Goal: Task Accomplishment & Management: Use online tool/utility

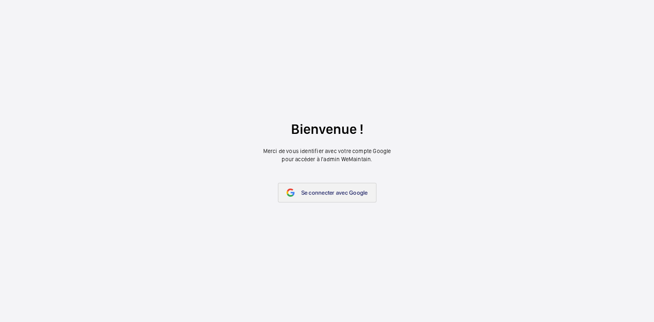
click at [339, 192] on font "Se connecter avec Google" at bounding box center [334, 193] width 67 height 7
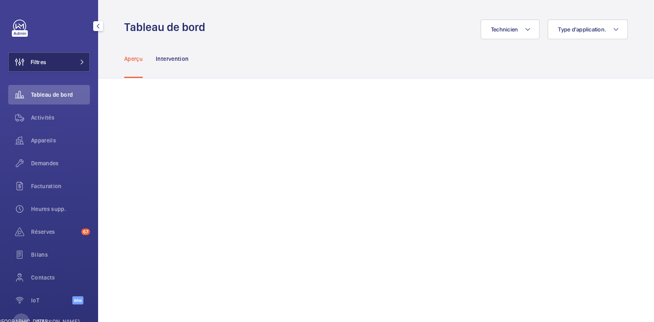
click at [65, 65] on button "Filtres" at bounding box center [49, 62] width 82 height 20
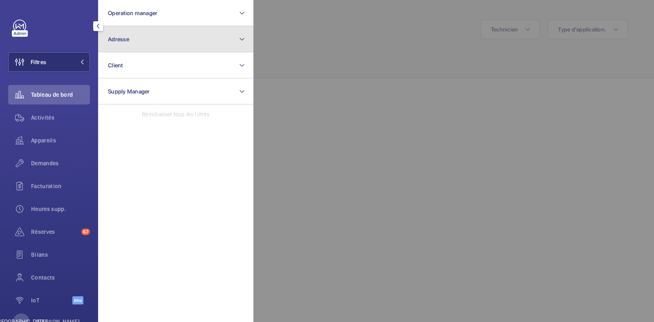
click at [186, 47] on button "Adresse" at bounding box center [175, 39] width 155 height 26
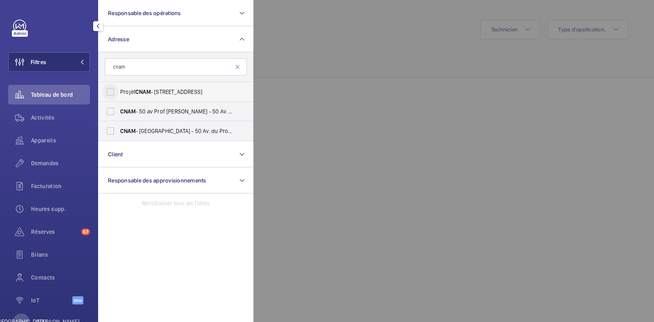
type input "cnam"
click at [112, 92] on input "Projet CNAM - 44 Boulevard de la Bastille, 75012 PARIS, PARIS 75012" at bounding box center [110, 92] width 16 height 16
checkbox input "true"
click at [113, 111] on input "CNAM - 50 av Prof Lemierre - 50 Av. du Professeur André Lemierre, PARIS 75020" at bounding box center [110, 111] width 16 height 16
checkbox input "true"
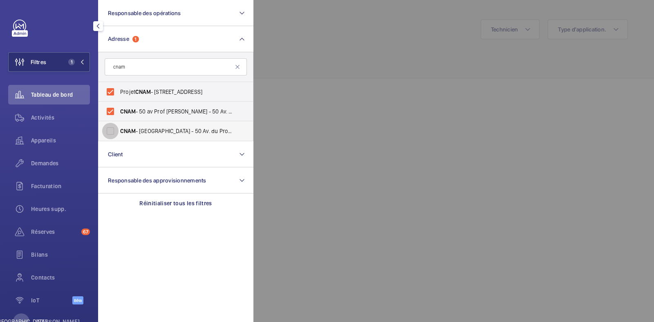
click at [106, 131] on input "CNAM - Porte de Bagnolet - 50 Av. du Professeur André Lemierre, PARIS 75020" at bounding box center [110, 131] width 16 height 16
checkbox input "true"
click at [349, 60] on div at bounding box center [580, 161] width 654 height 322
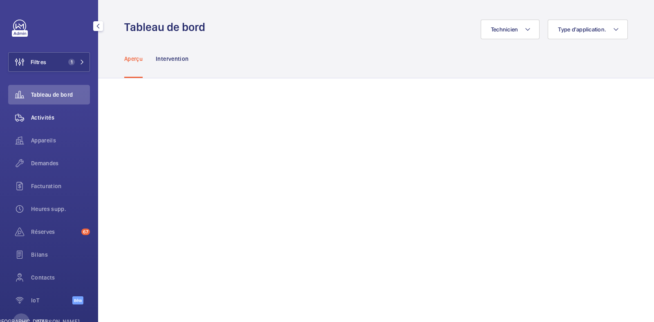
click at [33, 114] on font "Activités" at bounding box center [42, 117] width 23 height 7
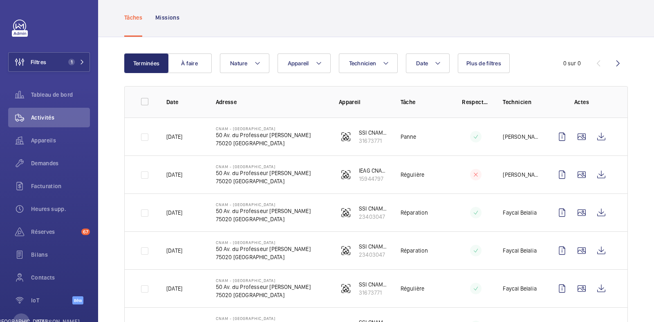
scroll to position [51, 0]
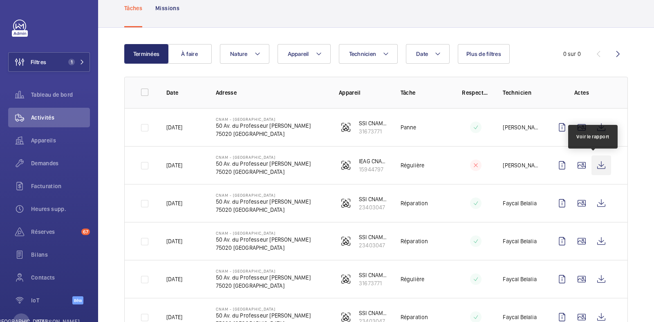
click at [593, 162] on wm-front-icon-button at bounding box center [601, 166] width 20 height 20
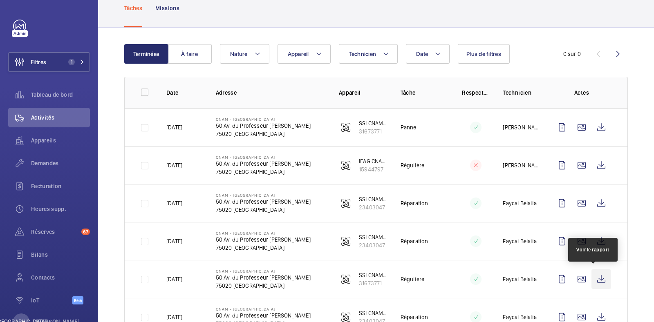
click at [591, 275] on wm-front-icon-button at bounding box center [601, 280] width 20 height 20
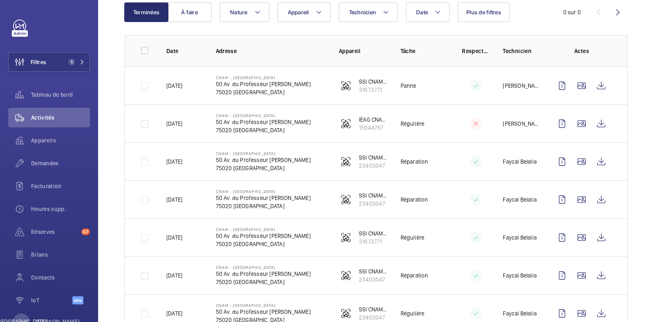
scroll to position [102, 0]
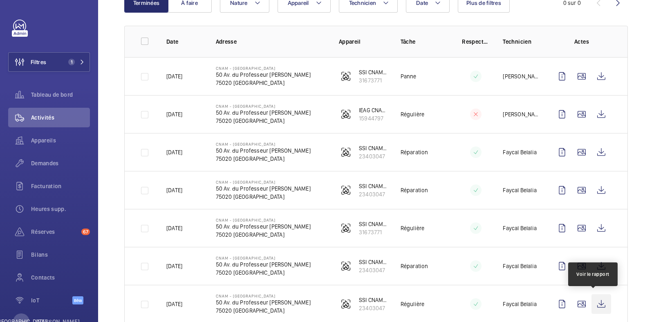
click at [597, 301] on wm-front-icon-button at bounding box center [601, 305] width 20 height 20
click at [367, 221] on font "SSI CNAM Gallieni" at bounding box center [381, 224] width 45 height 7
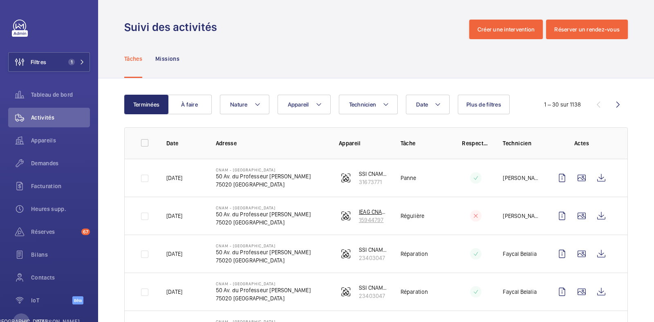
click at [362, 210] on font "IEAG CNAM Porte de Bagnolet" at bounding box center [399, 212] width 80 height 7
click at [368, 175] on font "SSI CNAM Gallieni" at bounding box center [381, 174] width 45 height 7
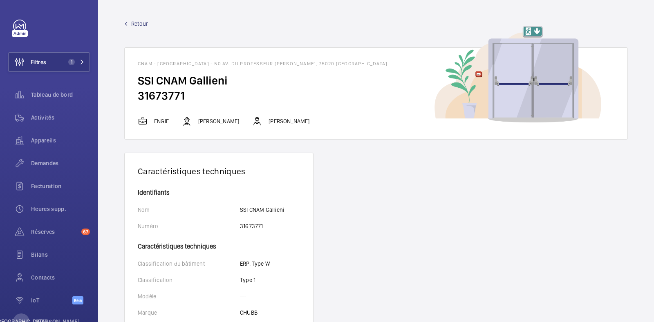
scroll to position [65, 0]
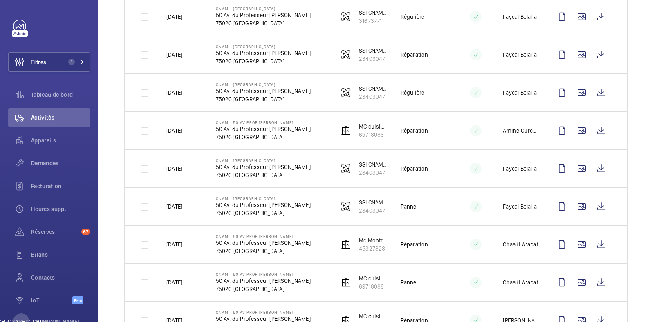
scroll to position [372, 0]
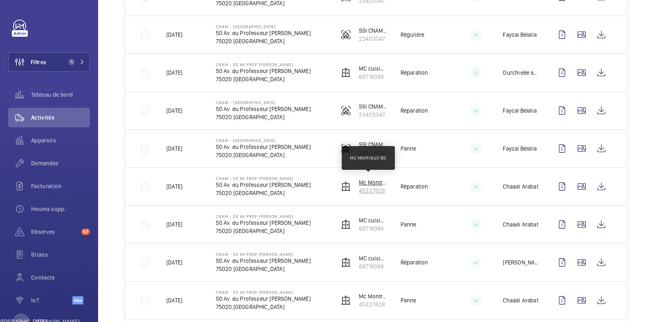
click at [366, 182] on font "Mc Montreuil B5" at bounding box center [379, 182] width 41 height 7
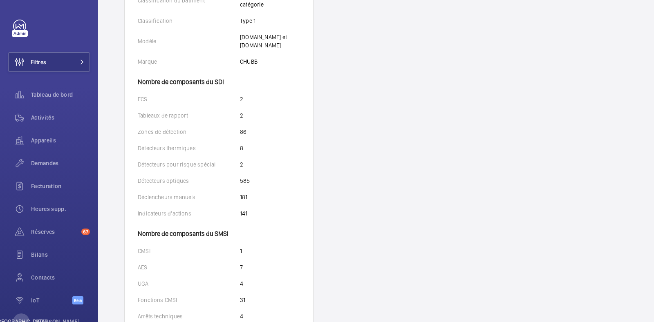
scroll to position [307, 0]
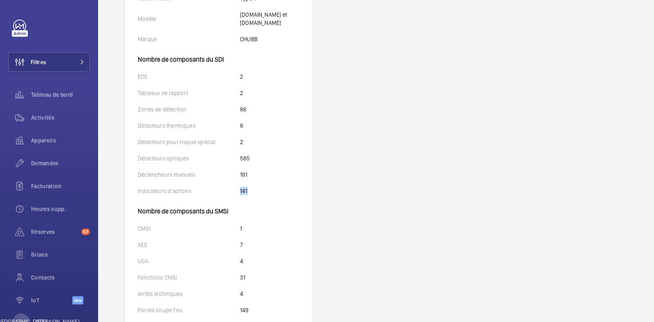
drag, startPoint x: 239, startPoint y: 186, endPoint x: 253, endPoint y: 184, distance: 14.9
click at [253, 187] on div "Indicateurs d'actions 141" at bounding box center [219, 191] width 162 height 8
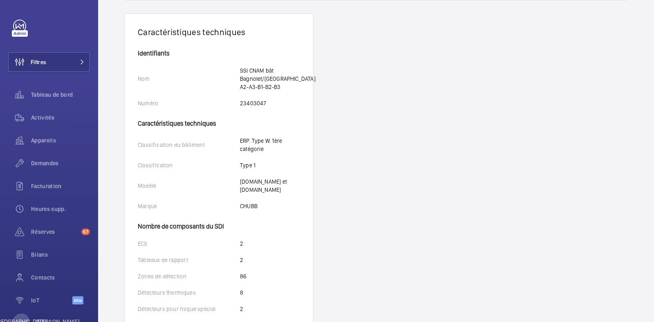
scroll to position [14, 0]
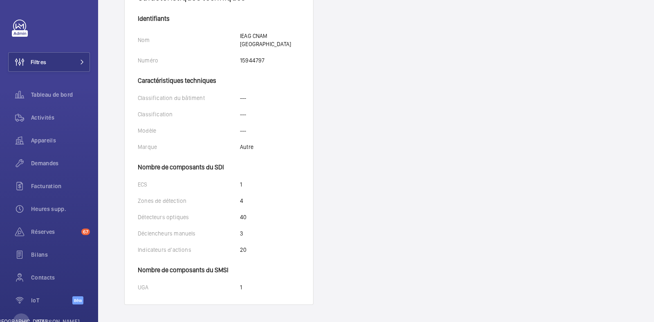
scroll to position [176, 0]
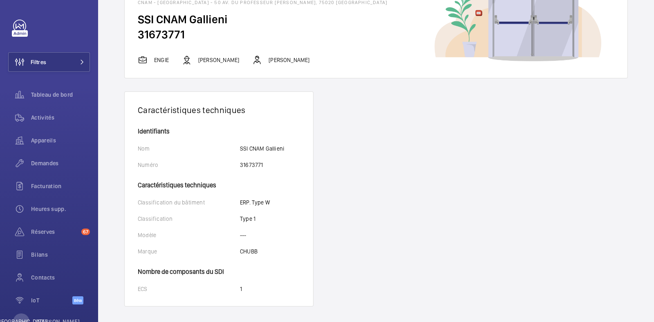
scroll to position [65, 0]
